Goal: Check status: Check status

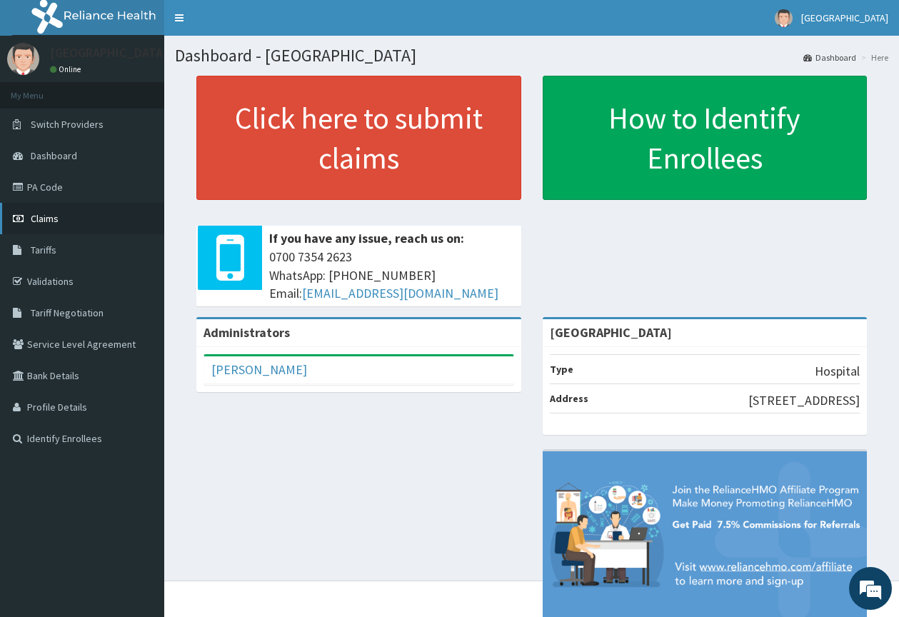
click at [60, 224] on link "Claims" at bounding box center [82, 218] width 164 height 31
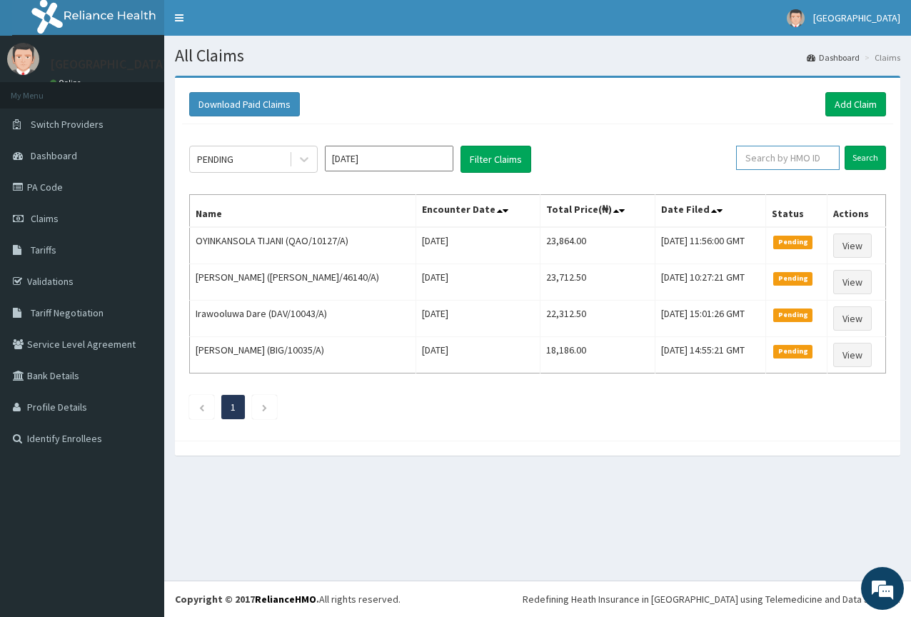
click at [818, 165] on input "text" at bounding box center [788, 158] width 104 height 24
paste input "HYT/10423/A"
type input "HYT/10423/A"
click at [855, 152] on input "Search" at bounding box center [865, 158] width 41 height 24
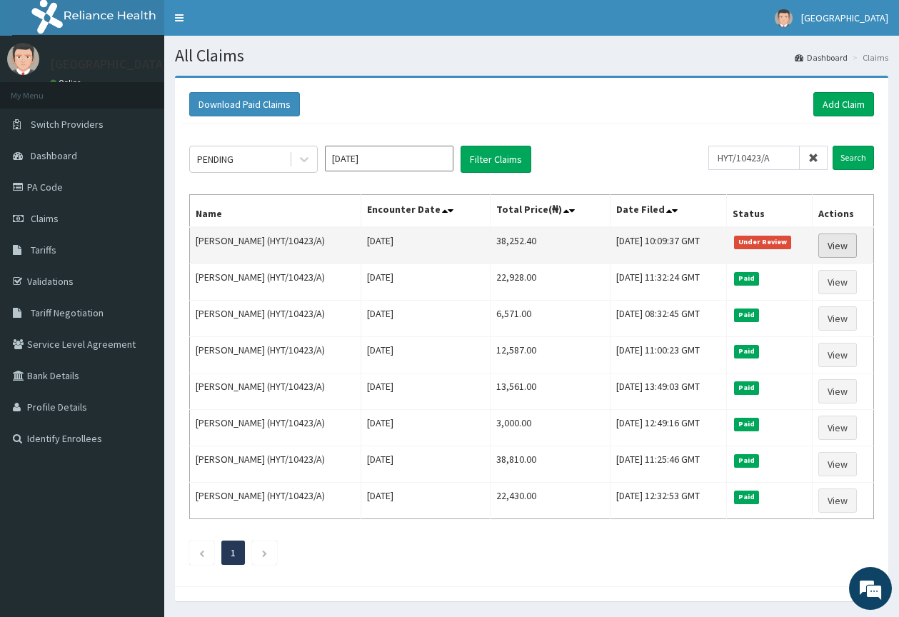
click at [840, 245] on link "View" at bounding box center [837, 246] width 39 height 24
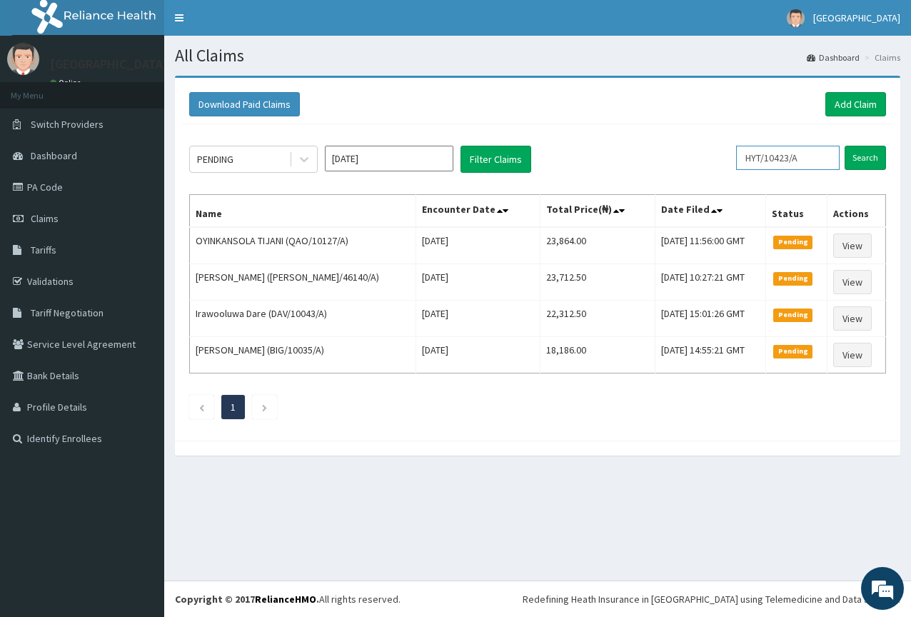
drag, startPoint x: 821, startPoint y: 156, endPoint x: 631, endPoint y: 131, distance: 191.5
click at [631, 131] on div "PENDING Oct 2025 Filter Claims HYT/10423/A Search Name Encounter Date Total Pri…" at bounding box center [537, 278] width 711 height 309
paste input "23079201/0"
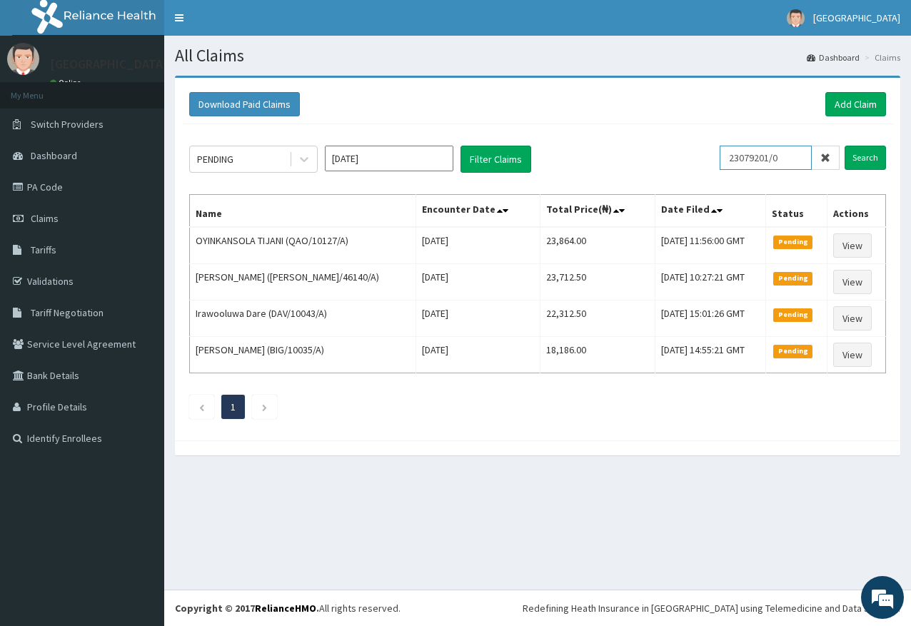
drag, startPoint x: 801, startPoint y: 164, endPoint x: 699, endPoint y: 155, distance: 101.8
click at [699, 155] on div "PENDING Oct 2025 Filter Claims 23079201/0 Search" at bounding box center [537, 159] width 697 height 27
paste input "PRV/10111/D"
click at [851, 164] on input "Search" at bounding box center [865, 158] width 41 height 24
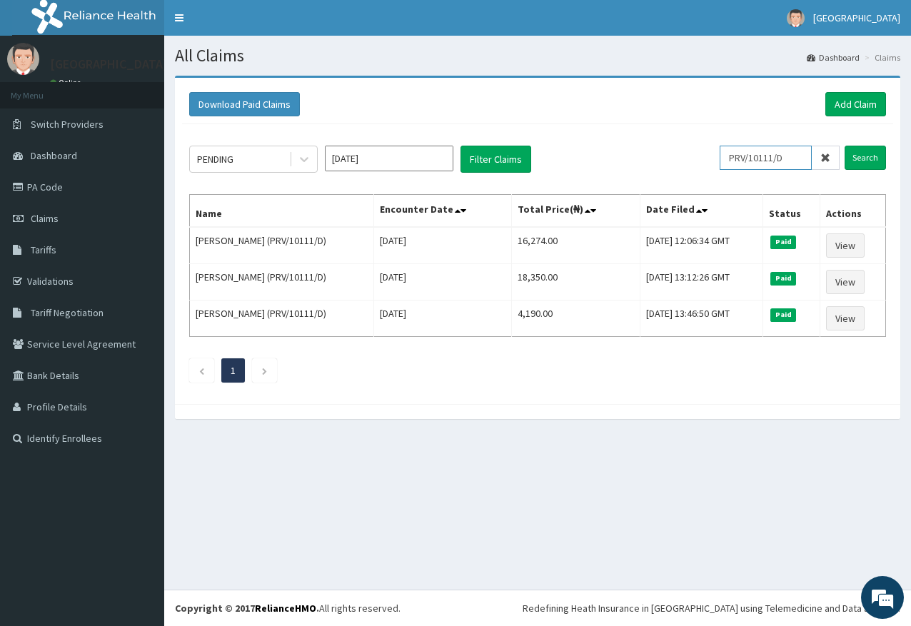
drag, startPoint x: 798, startPoint y: 158, endPoint x: 703, endPoint y: 151, distance: 94.5
click at [703, 151] on div "PENDING Oct 2025 Filter Claims PRV/10111/D Search" at bounding box center [537, 159] width 697 height 27
paste input "E"
click at [878, 155] on input "Search" at bounding box center [865, 158] width 41 height 24
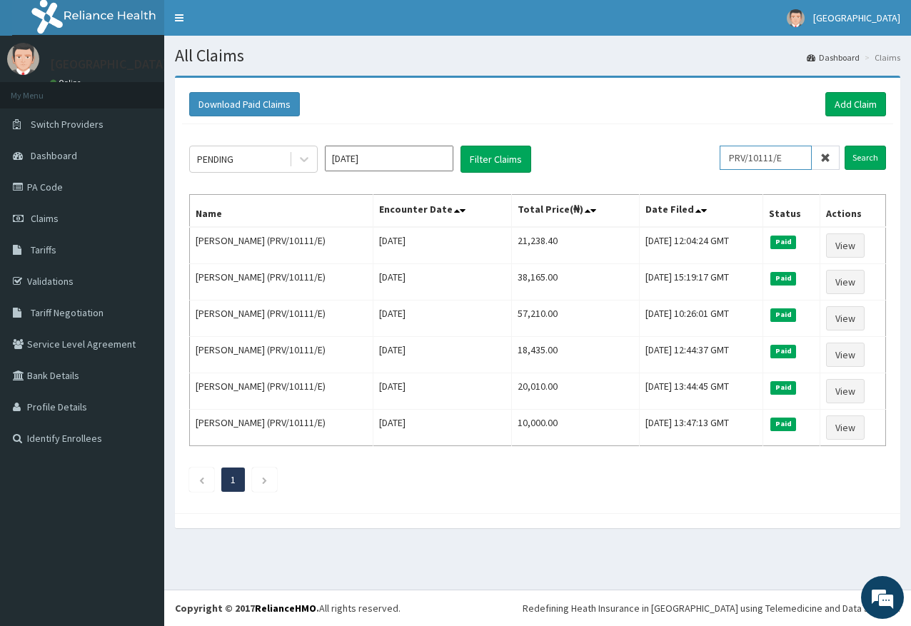
drag, startPoint x: 804, startPoint y: 161, endPoint x: 682, endPoint y: 149, distance: 122.7
click at [685, 150] on div "PENDING Oct 2025 Filter Claims PRV/10111/E Search" at bounding box center [537, 159] width 697 height 27
paste input "B"
click at [868, 161] on input "Search" at bounding box center [865, 158] width 41 height 24
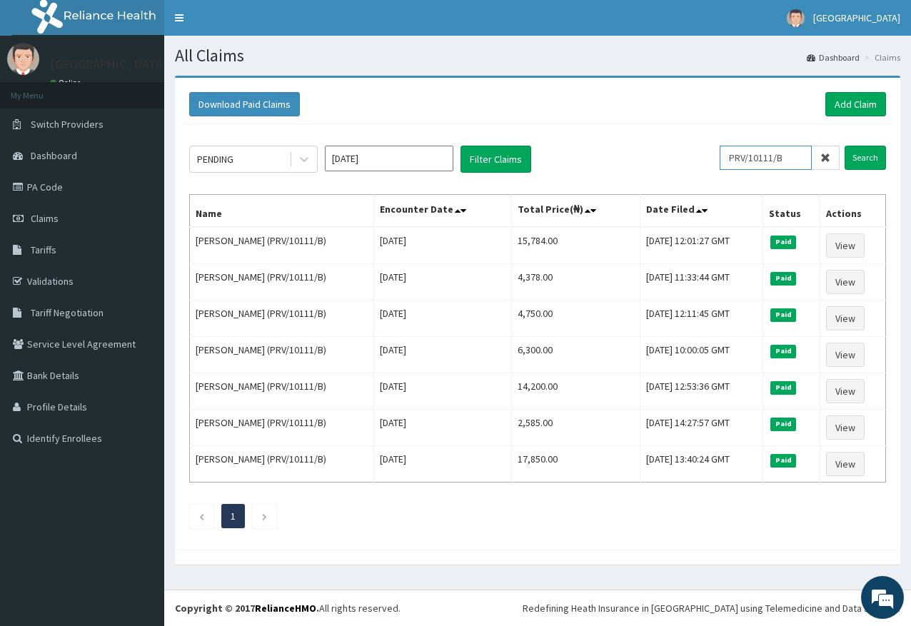
drag, startPoint x: 796, startPoint y: 157, endPoint x: 686, endPoint y: 141, distance: 111.2
click at [686, 141] on div "PENDING Oct 2025 Filter Claims PRV/10111/B Search Name Encounter Date Total Pri…" at bounding box center [537, 333] width 711 height 418
click at [860, 161] on input "Search" at bounding box center [865, 158] width 41 height 24
drag, startPoint x: 799, startPoint y: 157, endPoint x: 661, endPoint y: 149, distance: 138.8
click at [662, 149] on div "PENDING Oct 2025 Filter Claims PRV/10111/B Search" at bounding box center [537, 159] width 697 height 27
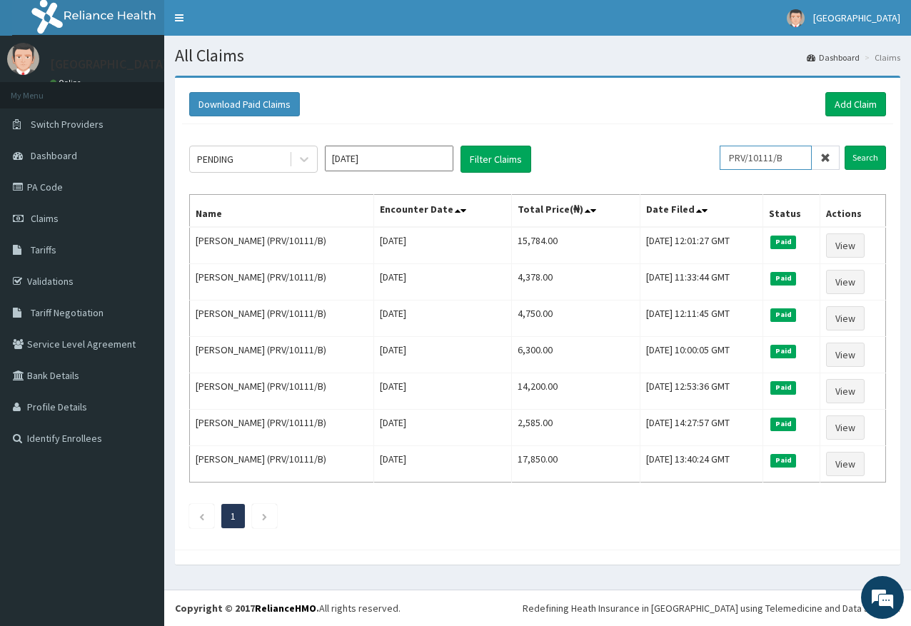
paste input "TIE/10009/C"
click at [870, 154] on input "Search" at bounding box center [865, 158] width 41 height 24
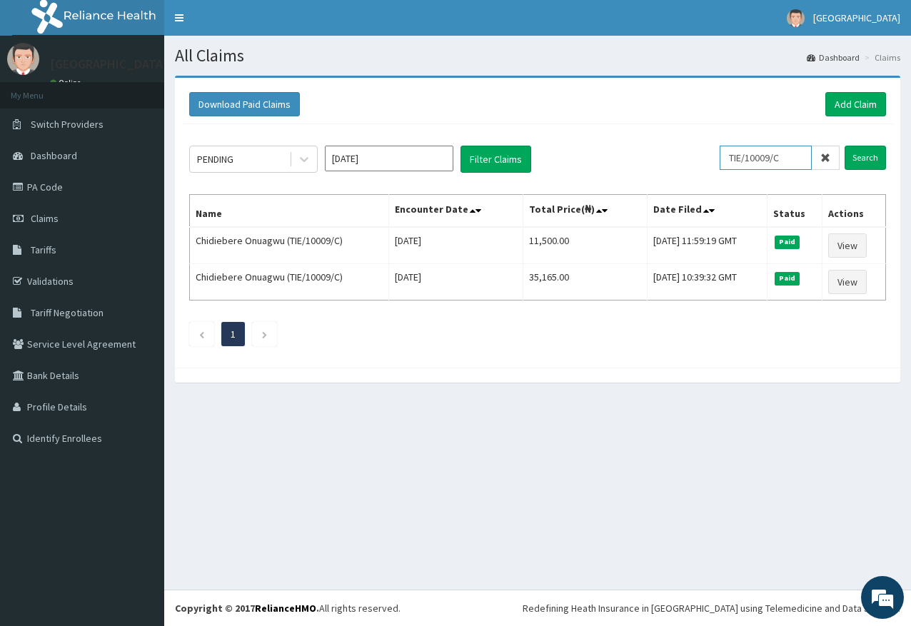
drag, startPoint x: 797, startPoint y: 155, endPoint x: 631, endPoint y: 135, distance: 166.9
click at [631, 135] on div "PENDING Oct 2025 Filter Claims TIE/10009/C Search Name Encounter Date Total Pri…" at bounding box center [537, 242] width 711 height 236
paste input "A"
click at [858, 149] on input "Search" at bounding box center [865, 158] width 41 height 24
drag, startPoint x: 801, startPoint y: 158, endPoint x: 649, endPoint y: 152, distance: 152.2
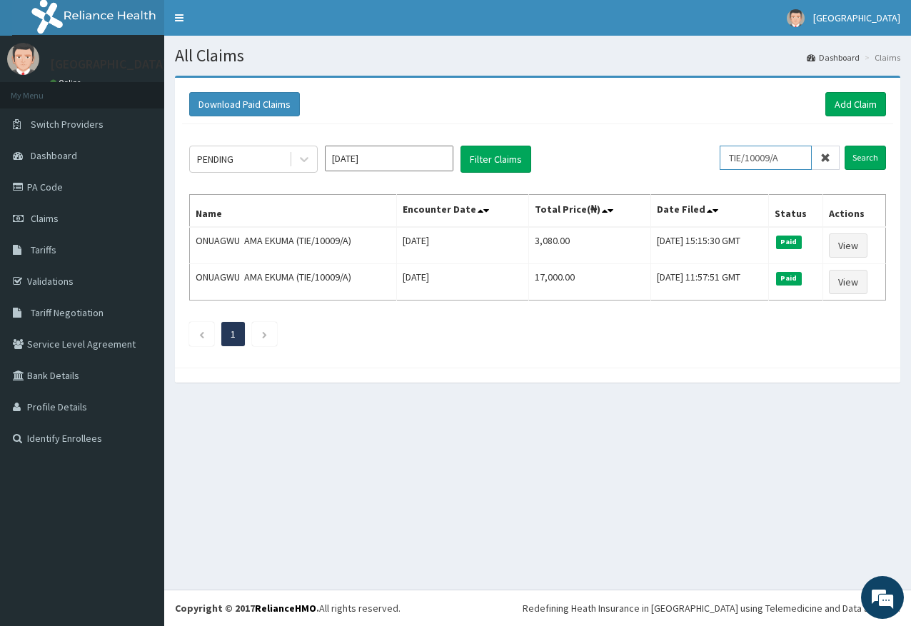
click at [649, 152] on div "PENDING Oct 2025 Filter Claims TIE/10009/A Search" at bounding box center [537, 159] width 697 height 27
paste input "BIG/10035"
click at [868, 157] on input "Search" at bounding box center [865, 158] width 41 height 24
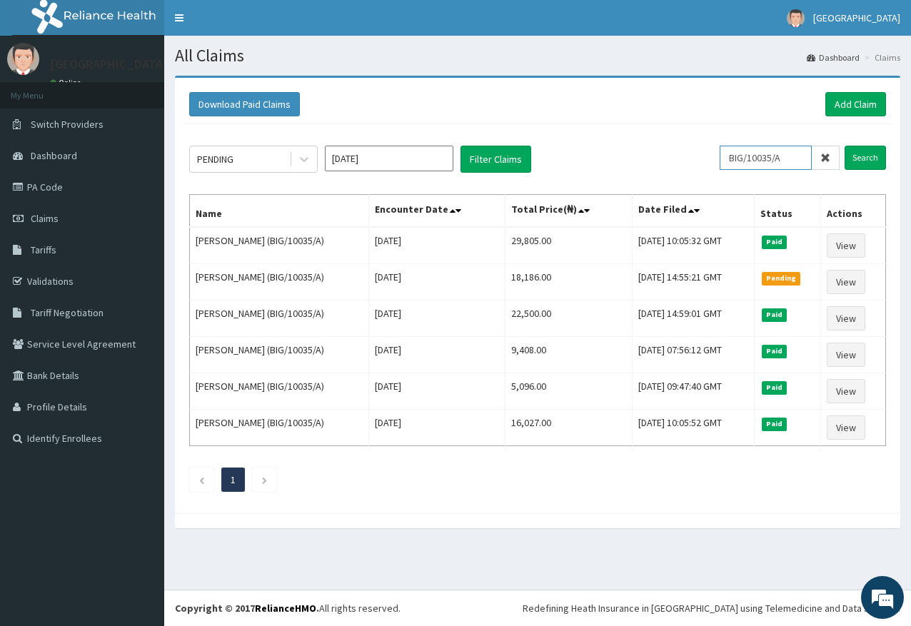
drag, startPoint x: 797, startPoint y: 159, endPoint x: 678, endPoint y: 158, distance: 118.5
click at [679, 158] on div "PENDING Oct 2025 Filter Claims BIG/10035/A Search" at bounding box center [537, 159] width 697 height 27
paste input "UPC/10142"
click at [869, 161] on input "Search" at bounding box center [865, 158] width 41 height 24
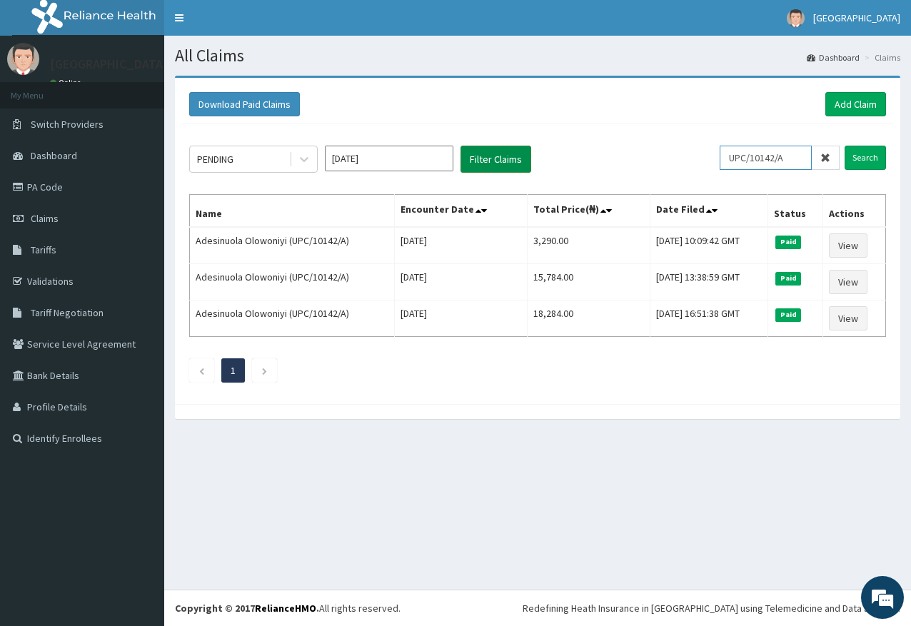
drag, startPoint x: 798, startPoint y: 156, endPoint x: 498, endPoint y: 155, distance: 299.2
click at [498, 156] on div "PENDING Oct 2025 Filter Claims UPC/10142/A Search" at bounding box center [537, 159] width 697 height 27
paste input "WTW/10017"
click at [860, 151] on input "Search" at bounding box center [865, 158] width 41 height 24
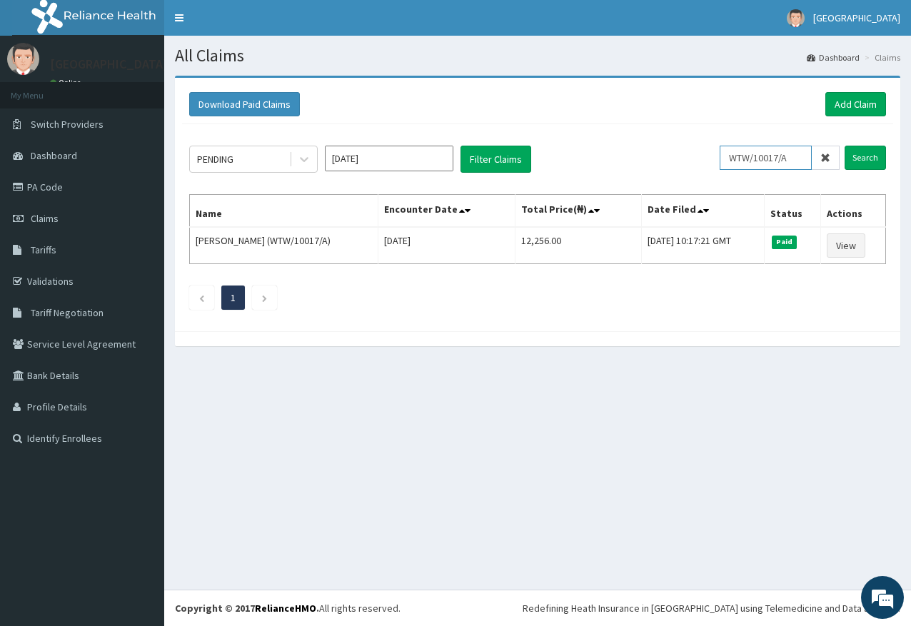
drag, startPoint x: 810, startPoint y: 155, endPoint x: 665, endPoint y: 145, distance: 145.3
click at [665, 145] on div "PENDING Oct 2025 Filter Claims WTW/10017/A Search Name Encounter Date Total Pri…" at bounding box center [537, 224] width 711 height 200
paste input "SRH/10301"
click at [865, 157] on input "Search" at bounding box center [865, 158] width 41 height 24
drag, startPoint x: 812, startPoint y: 153, endPoint x: 701, endPoint y: 150, distance: 110.7
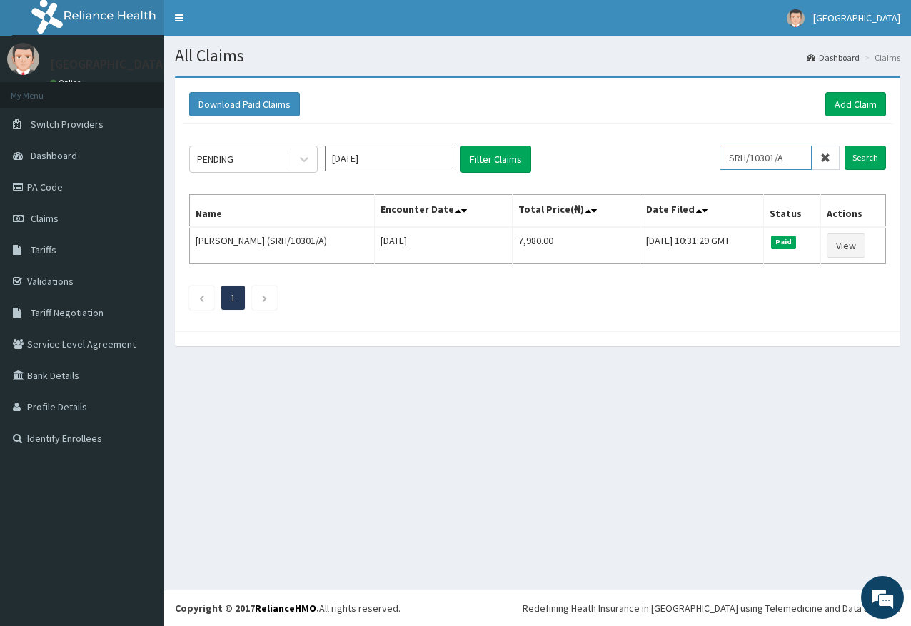
click at [701, 150] on div "PENDING Oct 2025 Filter Claims SRH/10301/A Search" at bounding box center [537, 159] width 697 height 27
paste input "RET/46140"
click at [860, 151] on input "Search" at bounding box center [865, 158] width 41 height 24
drag, startPoint x: 801, startPoint y: 161, endPoint x: 679, endPoint y: 146, distance: 122.3
click at [679, 146] on div "PENDING Oct 2025 Filter Claims RET/46140/A Search" at bounding box center [537, 159] width 697 height 27
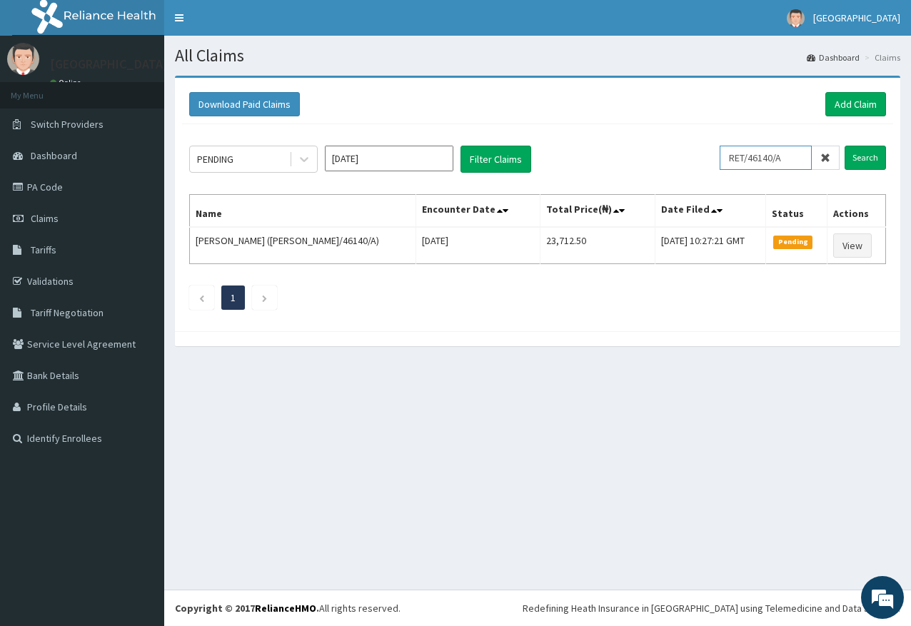
paste input "25193653/0"
drag, startPoint x: 791, startPoint y: 158, endPoint x: 704, endPoint y: 153, distance: 86.6
click at [704, 153] on div "PENDING Oct 2025 Filter Claims 25193653/0 Search" at bounding box center [537, 159] width 697 height 27
click at [801, 162] on input "25193653/0" at bounding box center [766, 158] width 92 height 24
drag, startPoint x: 803, startPoint y: 161, endPoint x: 692, endPoint y: 156, distance: 110.8
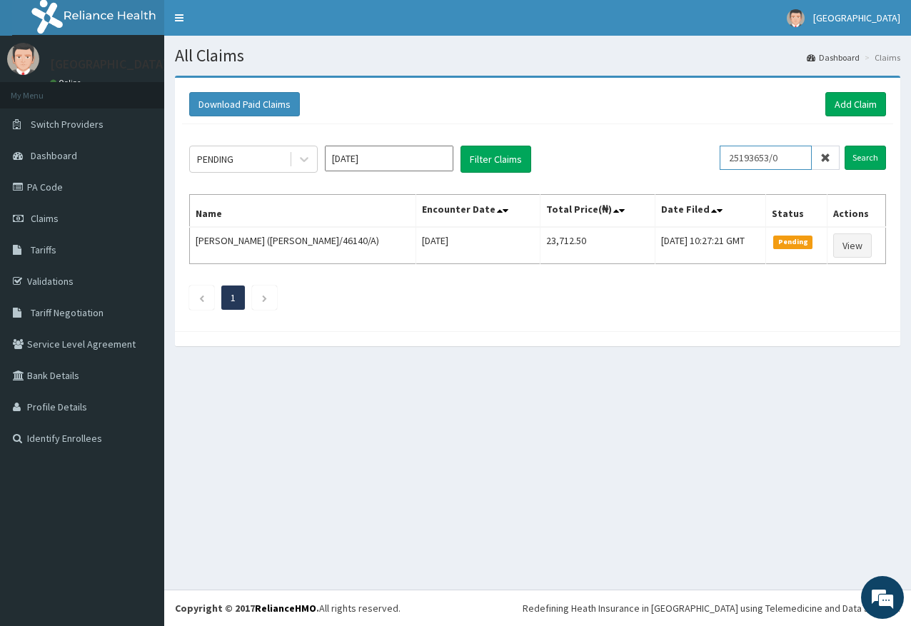
click at [692, 156] on div "PENDING Oct 2025 Filter Claims 25193653/0 Search" at bounding box center [537, 159] width 697 height 27
paste input "CLG/10071/A"
click at [873, 157] on input "Search" at bounding box center [865, 158] width 41 height 24
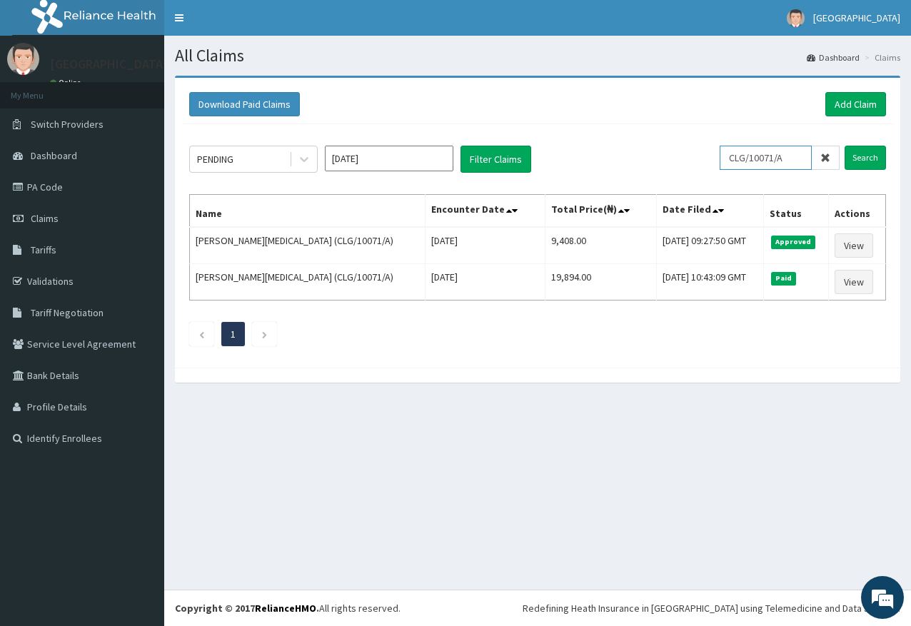
drag, startPoint x: 799, startPoint y: 159, endPoint x: 681, endPoint y: 148, distance: 119.1
click at [681, 148] on div "PENDING Oct 2025 Filter Claims CLG/10071/A Search" at bounding box center [537, 159] width 697 height 27
paste input "25206924/1"
drag, startPoint x: 793, startPoint y: 161, endPoint x: 699, endPoint y: 145, distance: 95.0
click at [699, 145] on div "PENDING Oct 2025 Filter Claims 25206924/1 Search Name Encounter Date Total Pric…" at bounding box center [537, 242] width 711 height 236
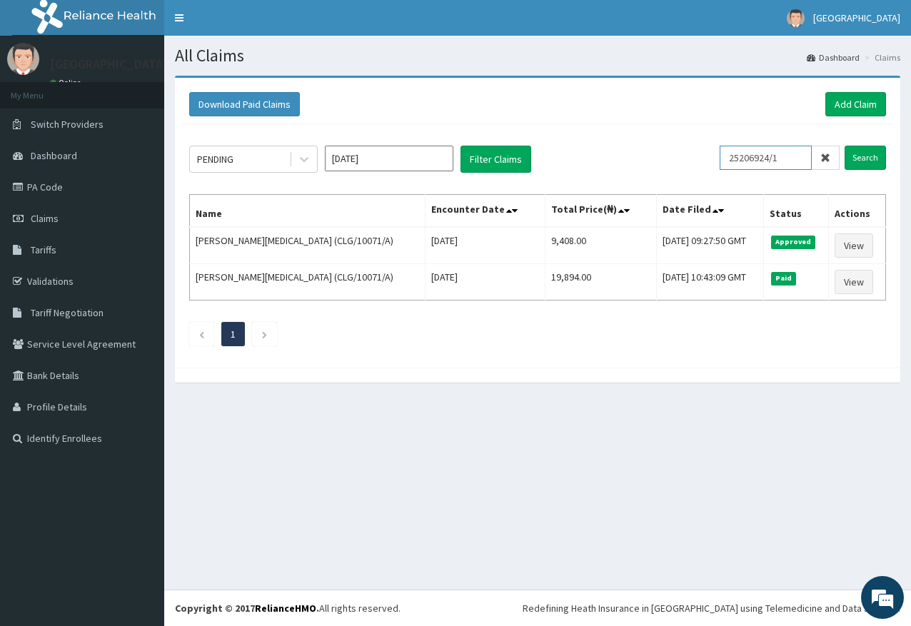
paste input "BCD/10023/A"
click at [864, 167] on input "Search" at bounding box center [865, 158] width 41 height 24
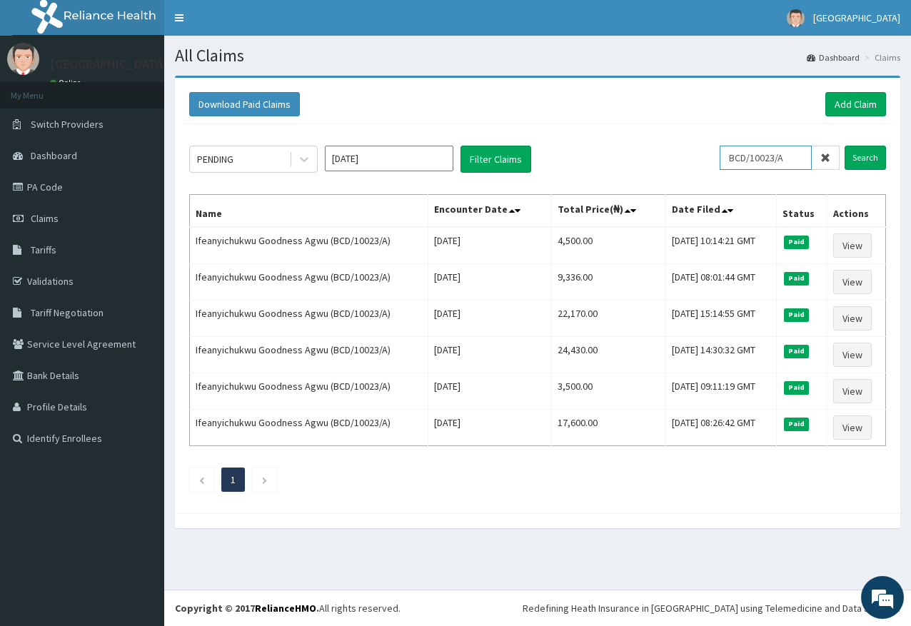
drag, startPoint x: 796, startPoint y: 159, endPoint x: 650, endPoint y: 141, distance: 147.5
click at [650, 141] on div "PENDING Oct 2025 Filter Claims BCD/10023/A Search Name Encounter Date Total Pri…" at bounding box center [537, 315] width 711 height 382
paste input "CES/10056"
drag, startPoint x: 805, startPoint y: 157, endPoint x: 702, endPoint y: 157, distance: 102.8
click at [702, 157] on div "PENDING Oct 2025 Filter Claims CES/10056/A Search" at bounding box center [537, 159] width 697 height 27
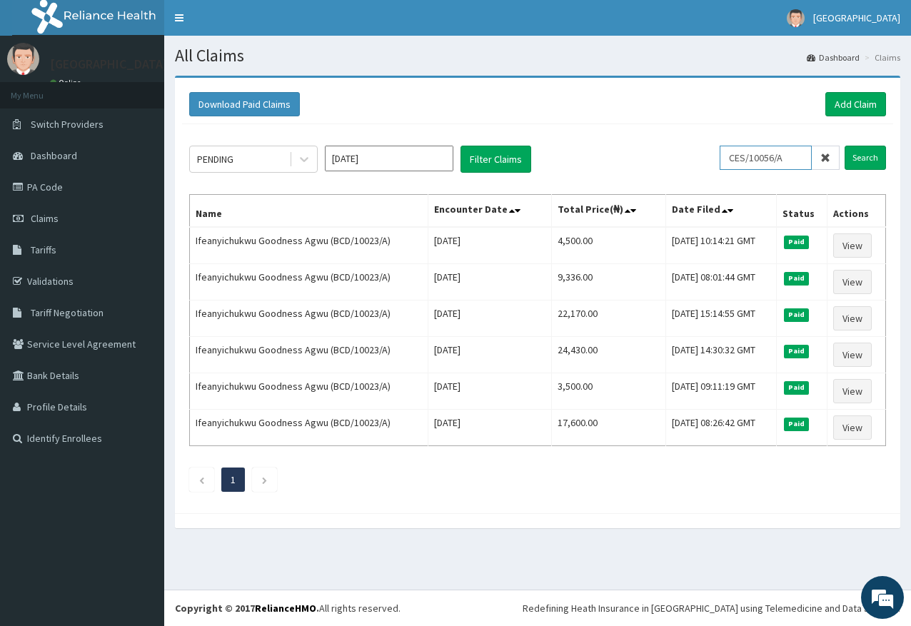
paste input "RET/41380"
click at [880, 151] on input "Search" at bounding box center [865, 158] width 41 height 24
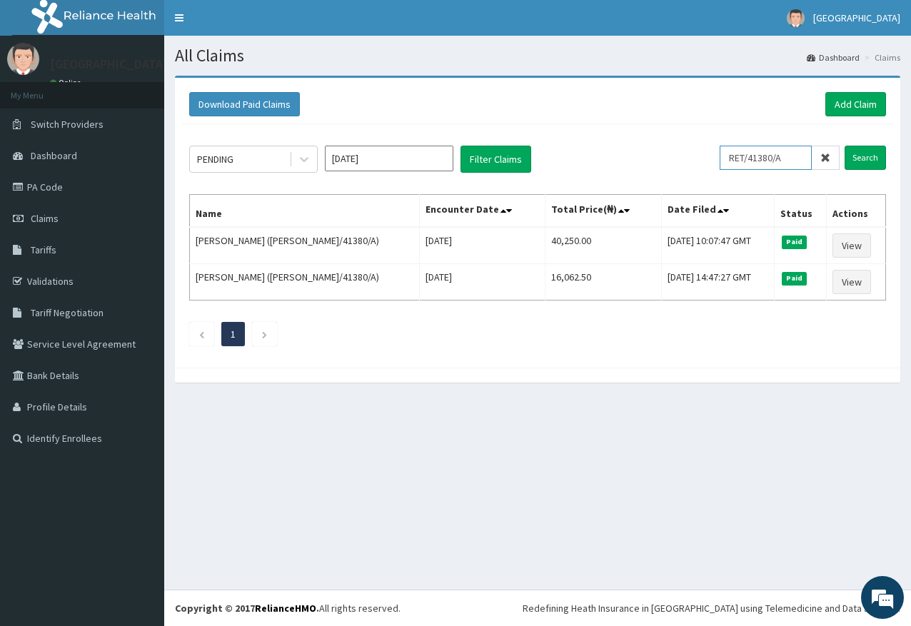
drag, startPoint x: 804, startPoint y: 156, endPoint x: 684, endPoint y: 156, distance: 120.0
click at [684, 156] on div "PENDING Oct 2025 Filter Claims RET/41380/A Search" at bounding box center [537, 159] width 697 height 27
click at [795, 158] on input "RET/41380/A" at bounding box center [766, 158] width 92 height 24
drag, startPoint x: 796, startPoint y: 158, endPoint x: 684, endPoint y: 158, distance: 111.4
click at [684, 158] on div "PENDING Oct 2025 Filter Claims RET/41380/A Search" at bounding box center [537, 159] width 697 height 27
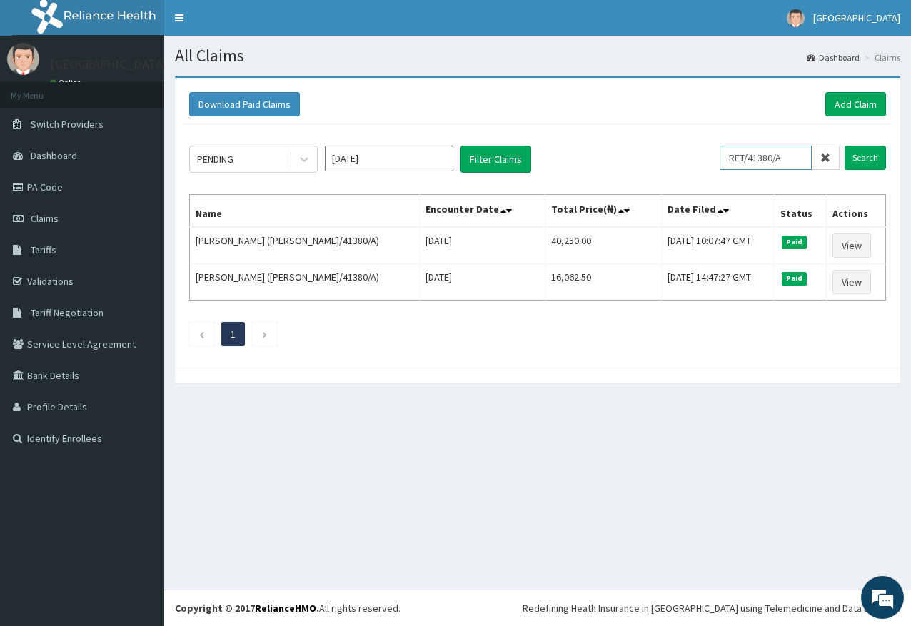
paste input "PVL/10031"
type input "PVL/10031/A"
click at [854, 156] on input "Search" at bounding box center [865, 158] width 41 height 24
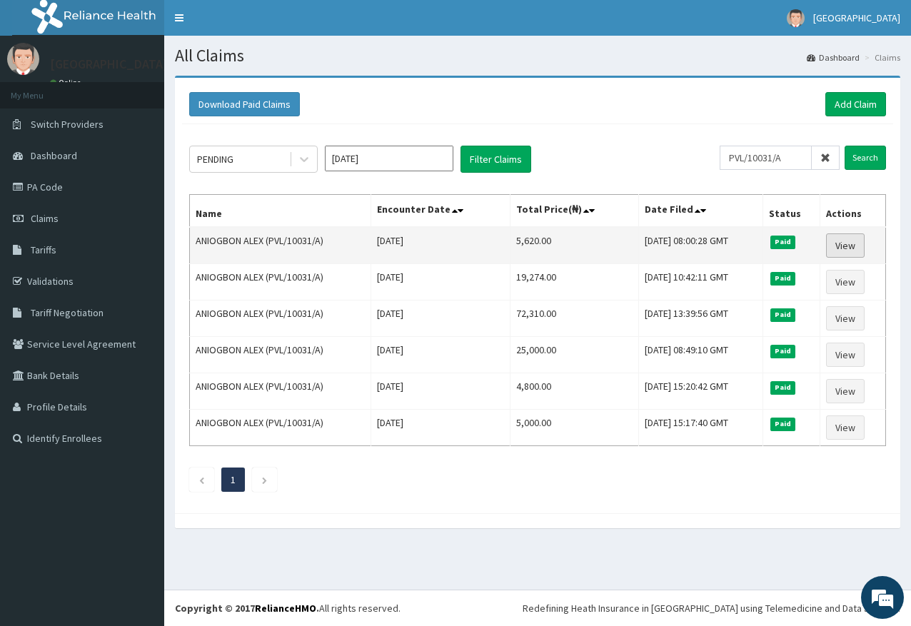
click at [839, 241] on link "View" at bounding box center [845, 246] width 39 height 24
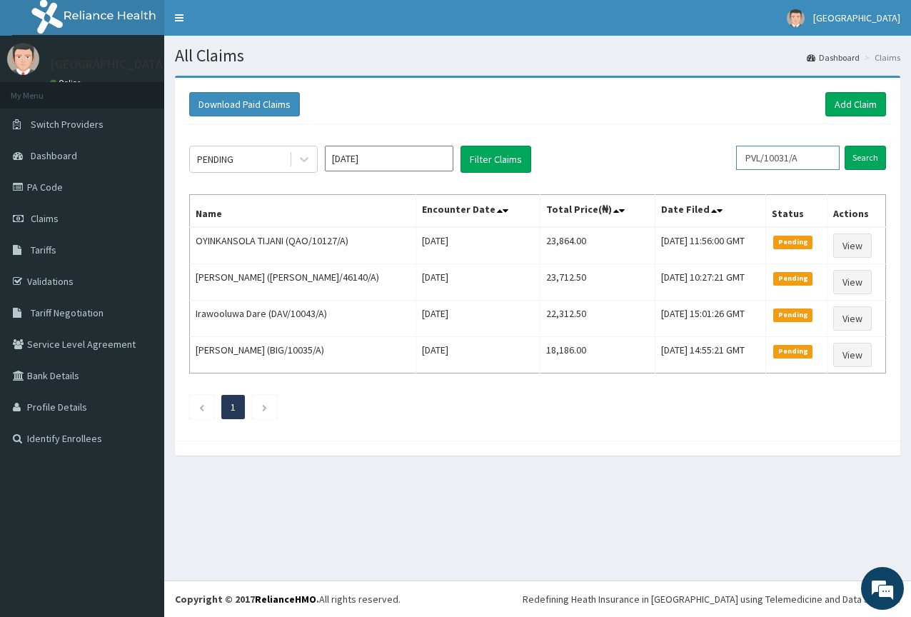
drag, startPoint x: 822, startPoint y: 164, endPoint x: 697, endPoint y: 154, distance: 125.4
click at [697, 154] on div "PENDING [DATE] Filter Claims PVL/10031/A Search" at bounding box center [537, 159] width 697 height 27
click at [821, 166] on input "PVL/10031/A" at bounding box center [788, 158] width 104 height 24
drag, startPoint x: 823, startPoint y: 159, endPoint x: 688, endPoint y: 164, distance: 135.8
click at [691, 159] on div "PENDING Oct 2025 Filter Claims PVL/10031/A Search" at bounding box center [537, 159] width 697 height 27
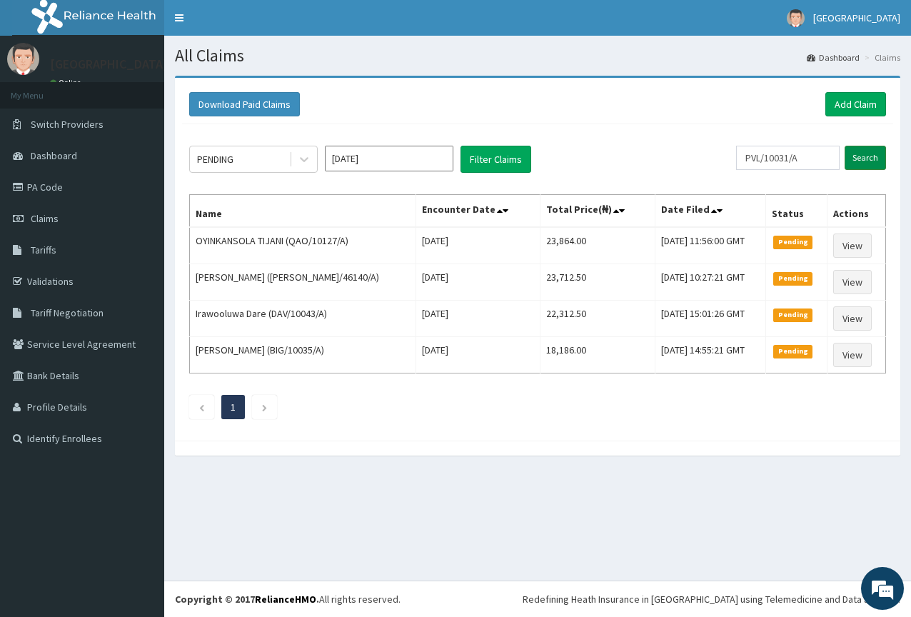
click at [862, 152] on input "Search" at bounding box center [865, 158] width 41 height 24
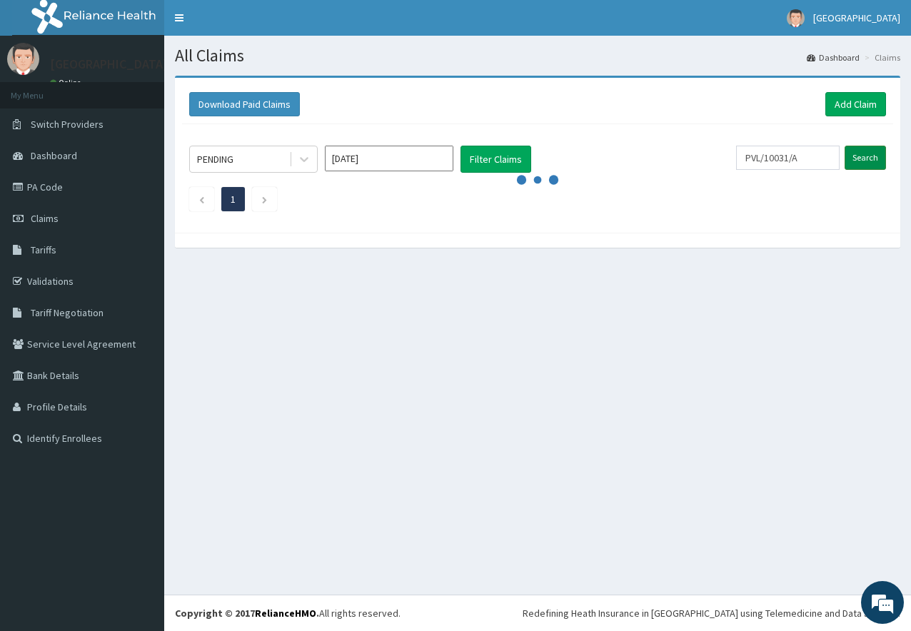
click at [876, 154] on input "Search" at bounding box center [865, 158] width 41 height 24
paste input "CHL/10619/D"
type input "CHL/10619/D"
click at [880, 161] on input "Search" at bounding box center [865, 158] width 41 height 24
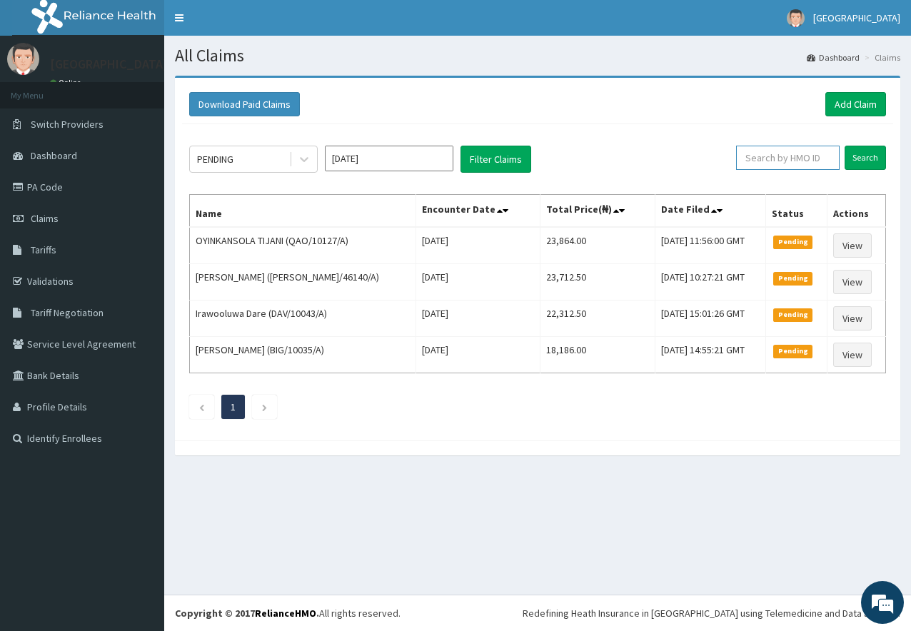
click at [821, 165] on input "text" at bounding box center [788, 158] width 104 height 24
paste input "CHL/10619/D"
click at [875, 158] on input "Search" at bounding box center [865, 158] width 41 height 24
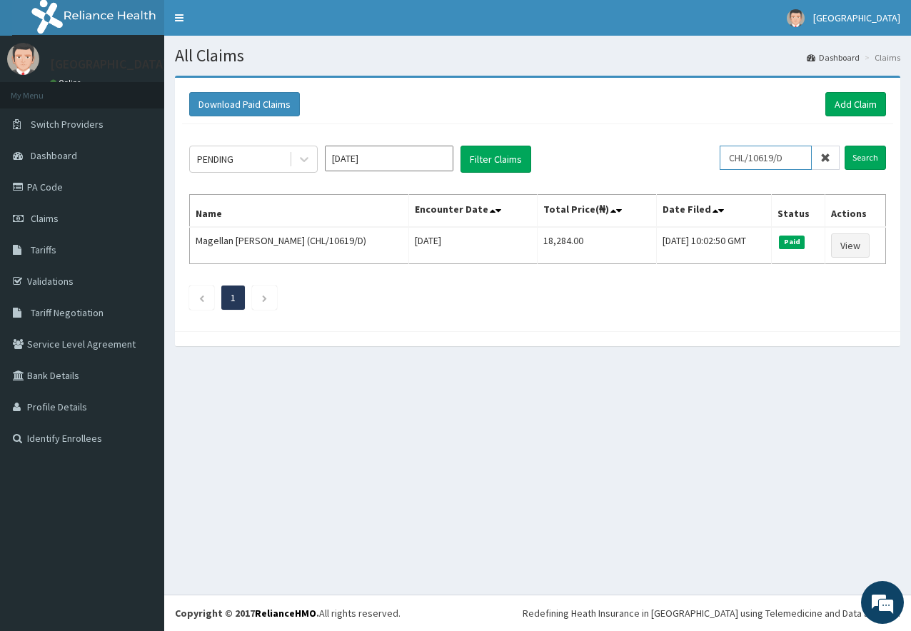
drag, startPoint x: 802, startPoint y: 159, endPoint x: 725, endPoint y: 153, distance: 77.3
click at [725, 153] on div "PENDING Oct 2025 Filter Claims CHL/10619/D Search" at bounding box center [537, 159] width 697 height 27
paste input "RET/15171/A"
click at [868, 156] on input "Search" at bounding box center [865, 158] width 41 height 24
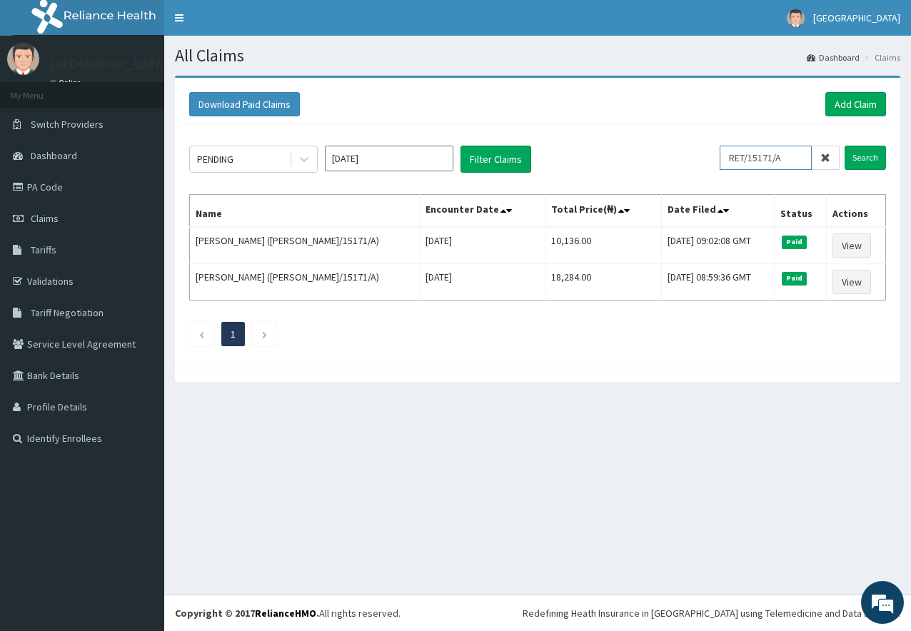
drag, startPoint x: 798, startPoint y: 159, endPoint x: 643, endPoint y: 138, distance: 156.4
click at [643, 138] on div "PENDING Oct 2025 Filter Claims RET/15171/A Search Name Encounter Date Total Pri…" at bounding box center [537, 242] width 711 height 236
paste input "25208457/0"
drag, startPoint x: 807, startPoint y: 154, endPoint x: 688, endPoint y: 155, distance: 118.5
click at [688, 155] on div "PENDING Oct 2025 Filter Claims 25208457/0 Search" at bounding box center [537, 159] width 697 height 27
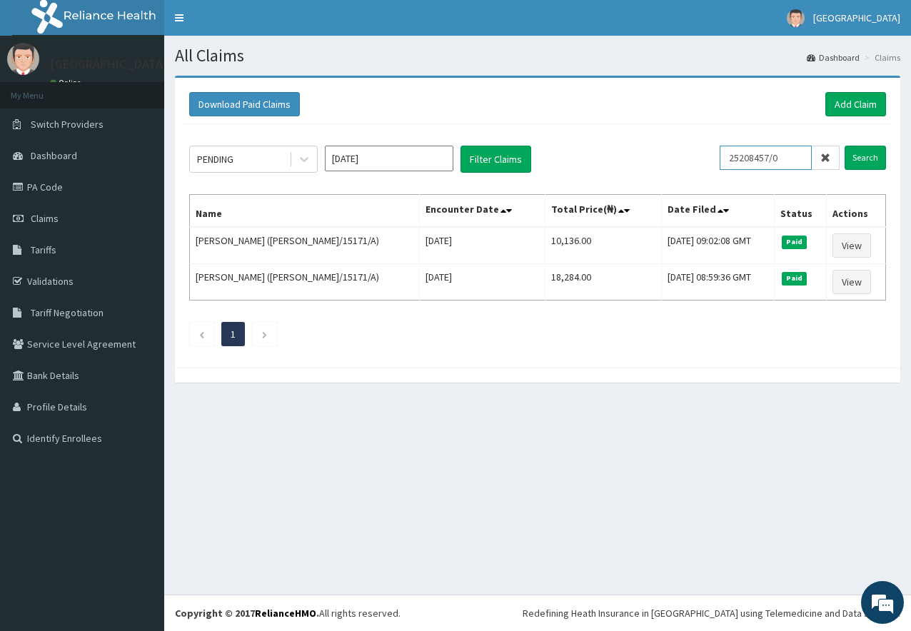
paste input "FRL/10045/A"
click at [881, 162] on input "Search" at bounding box center [865, 158] width 41 height 24
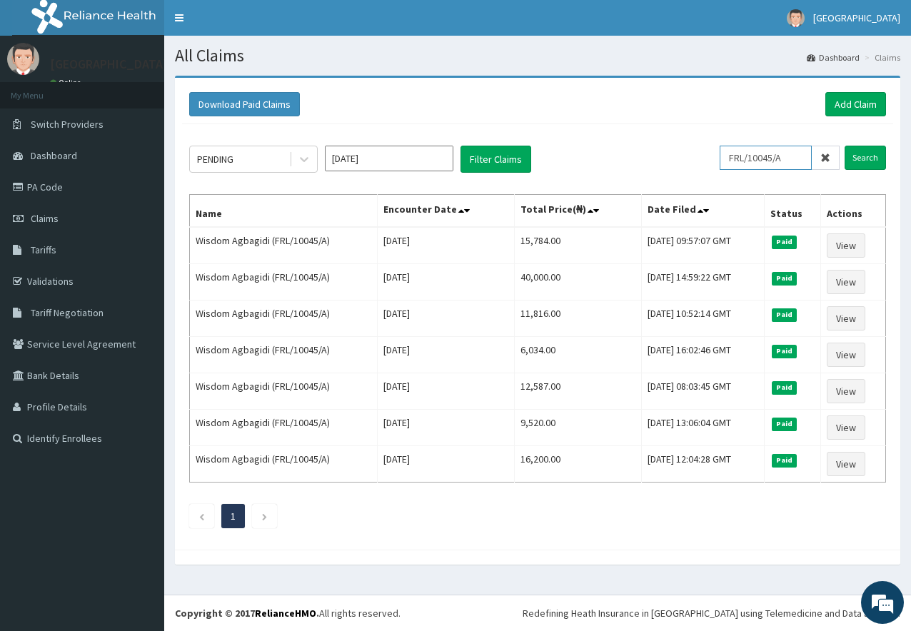
drag, startPoint x: 803, startPoint y: 160, endPoint x: 597, endPoint y: 148, distance: 206.7
click at [597, 148] on div "PENDING Oct 2025 Filter Claims FRL/10045/A Search" at bounding box center [537, 159] width 697 height 27
paste input "LPS/10016"
click at [868, 154] on input "Search" at bounding box center [865, 158] width 41 height 24
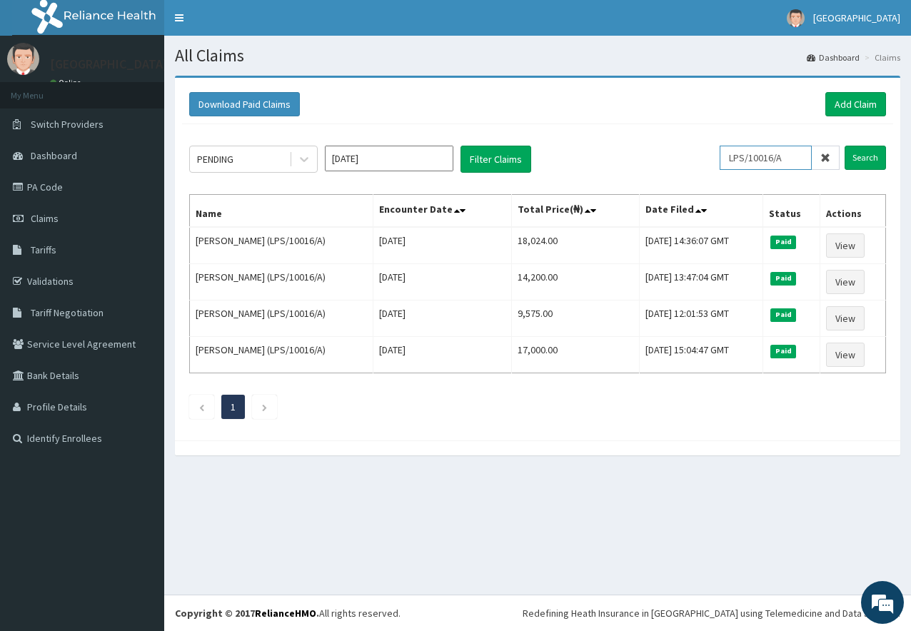
drag, startPoint x: 801, startPoint y: 154, endPoint x: 635, endPoint y: 151, distance: 166.4
click at [635, 151] on div "PENDING Oct 2025 Filter Claims LPS/10016/A Search" at bounding box center [537, 159] width 697 height 27
paste input "22033965/0"
click at [863, 158] on input "Search" at bounding box center [865, 158] width 41 height 24
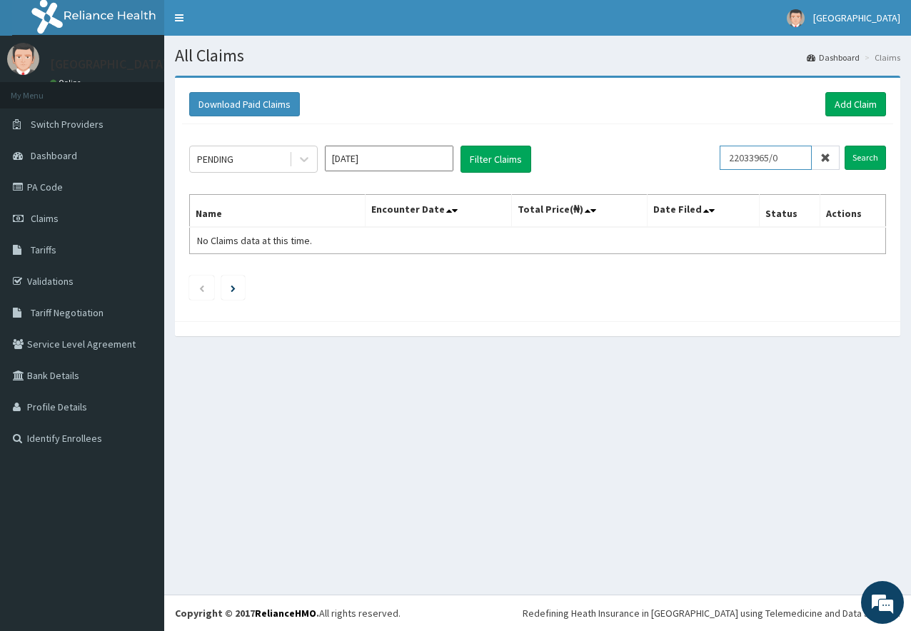
drag, startPoint x: 801, startPoint y: 160, endPoint x: 737, endPoint y: 160, distance: 63.6
click at [737, 160] on input "22033965/0" at bounding box center [766, 158] width 92 height 24
paste input "0626/1"
drag, startPoint x: 796, startPoint y: 156, endPoint x: 698, endPoint y: 161, distance: 98.7
click at [698, 161] on div "PENDING Oct 2025 Filter Claims 22030626/1 Search" at bounding box center [537, 159] width 697 height 27
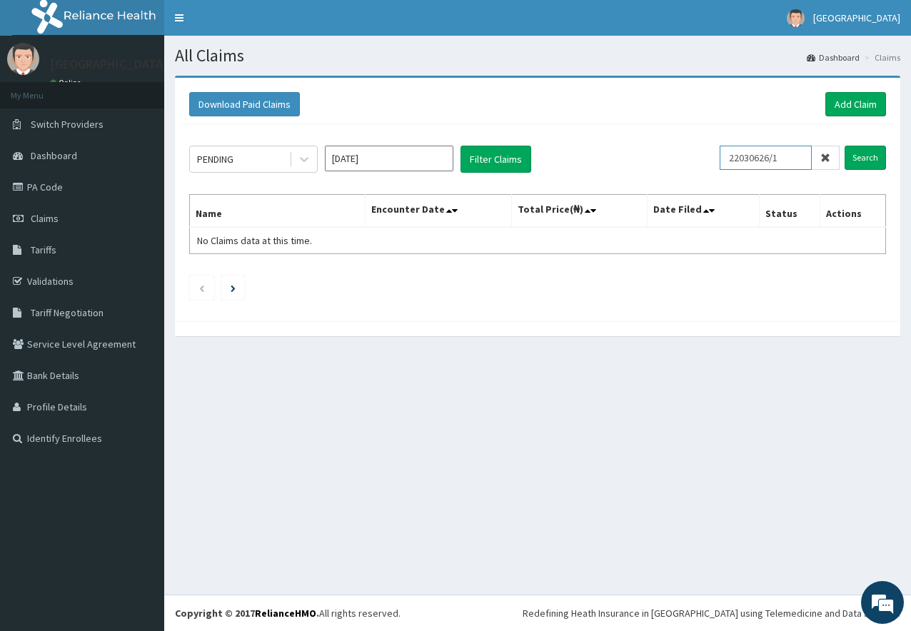
paste input "GMT/10232/B"
click at [873, 152] on input "Search" at bounding box center [865, 158] width 41 height 24
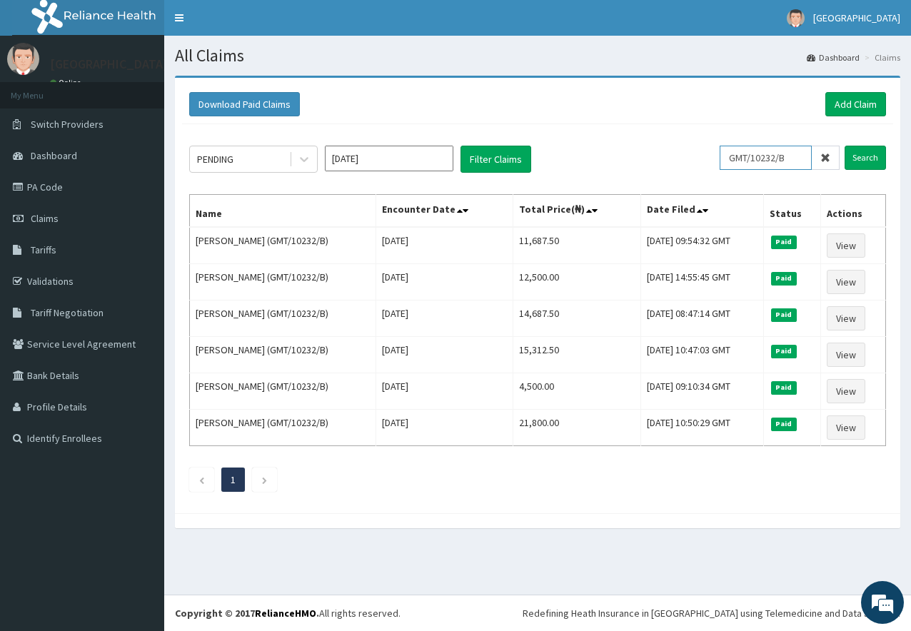
drag, startPoint x: 801, startPoint y: 157, endPoint x: 625, endPoint y: 153, distance: 175.7
click at [626, 155] on div "PENDING Oct 2025 Filter Claims GMT/10232/B Search" at bounding box center [537, 159] width 697 height 27
paste input "RET/46312/A"
type input "RET/46312/A"
click at [870, 157] on input "Search" at bounding box center [865, 158] width 41 height 24
